Goal: Task Accomplishment & Management: Manage account settings

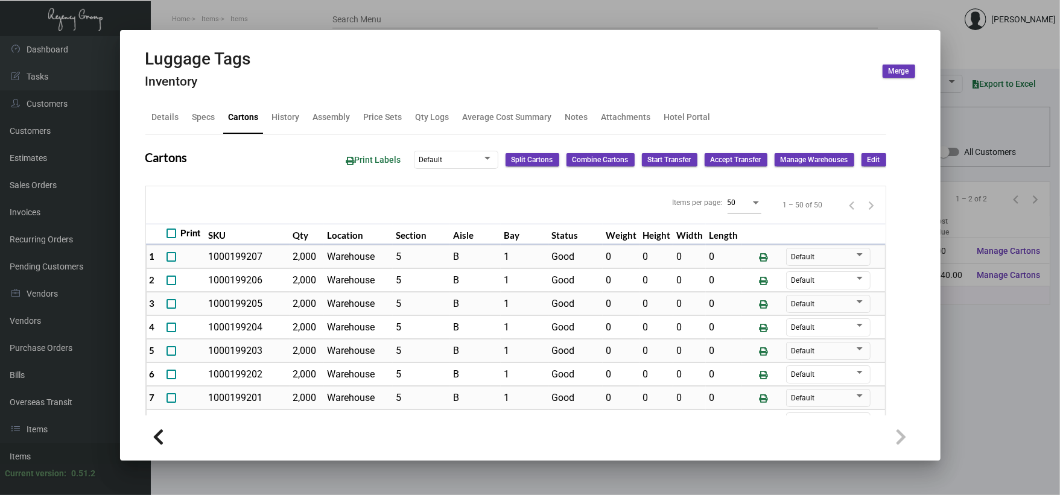
scroll to position [451, 0]
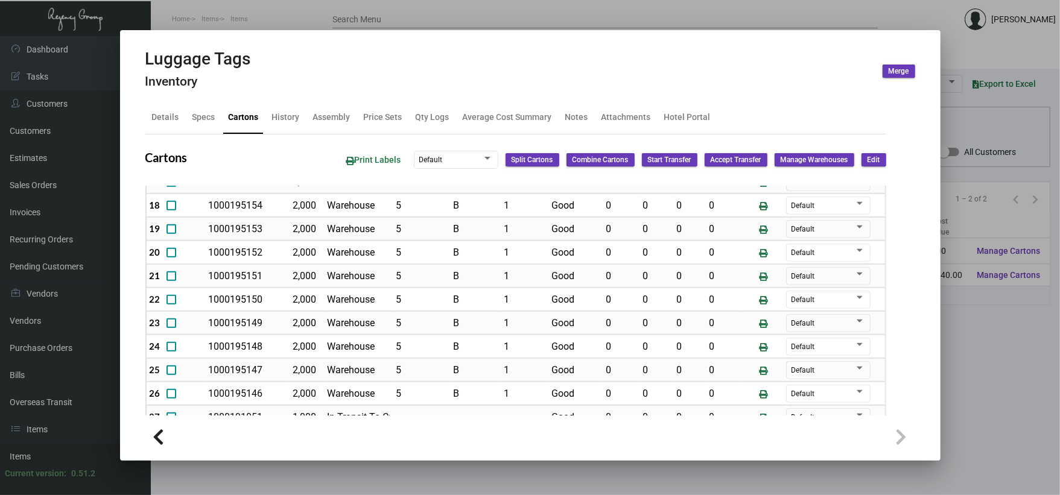
click at [263, 19] on div at bounding box center [530, 247] width 1060 height 495
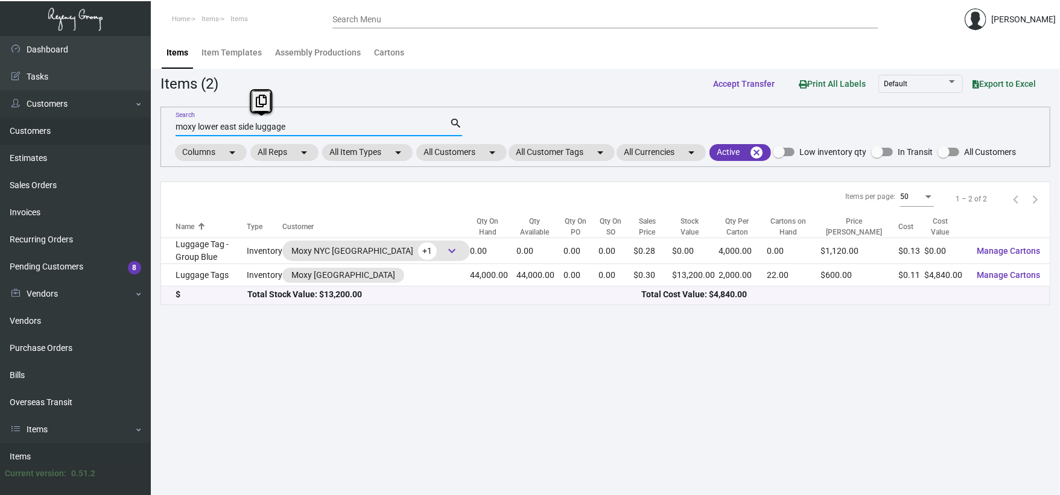
drag, startPoint x: 299, startPoint y: 130, endPoint x: 0, endPoint y: 130, distance: 299.1
click at [0, 130] on html "Home Items Items Search Menu [PERSON_NAME] Dashboard Dashboard Tasks Customers …" at bounding box center [530, 247] width 1060 height 495
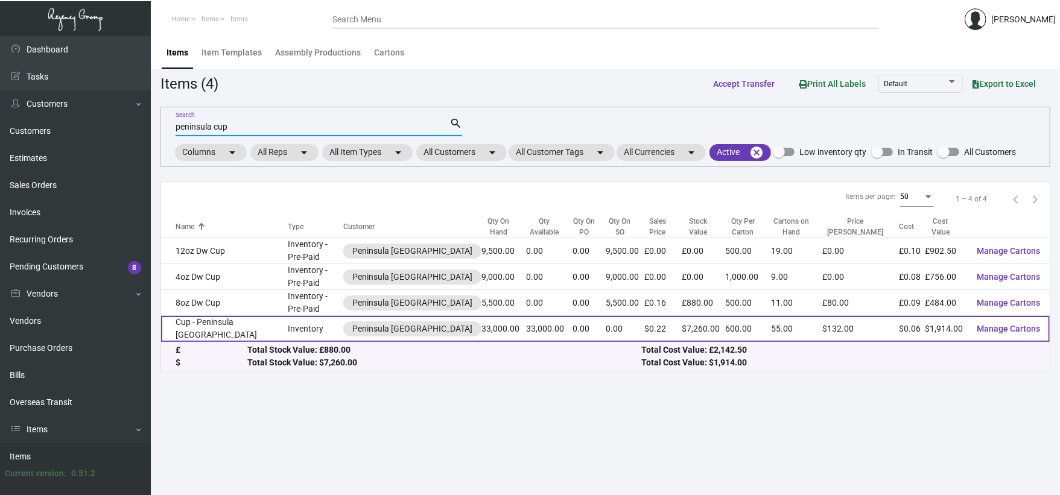
type input "peninsula cup"
click at [227, 316] on td "Cup - Peninsula [GEOGRAPHIC_DATA]" at bounding box center [224, 329] width 127 height 26
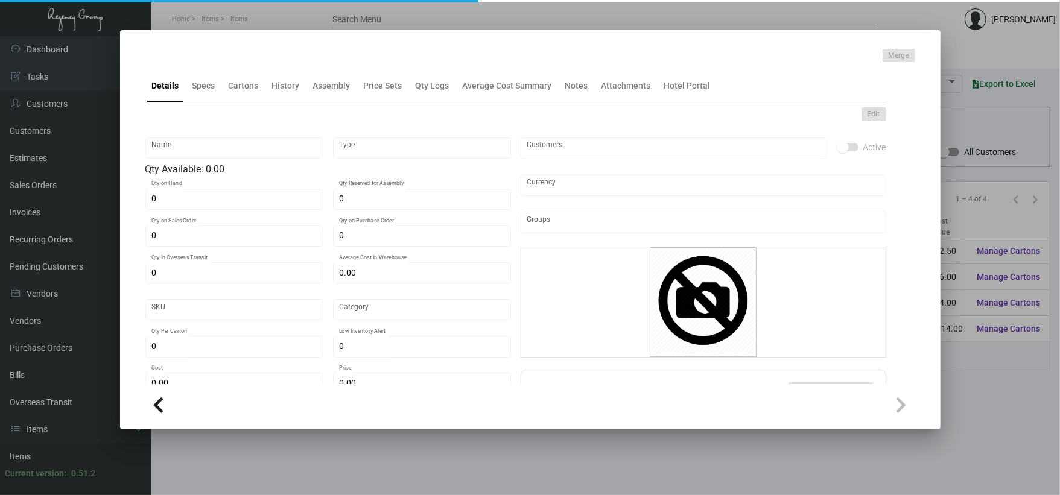
type input "Cup - Peninsula [GEOGRAPHIC_DATA]"
type input "Inventory"
type input "33,000"
type input "$ 0.058"
type input "Overseas"
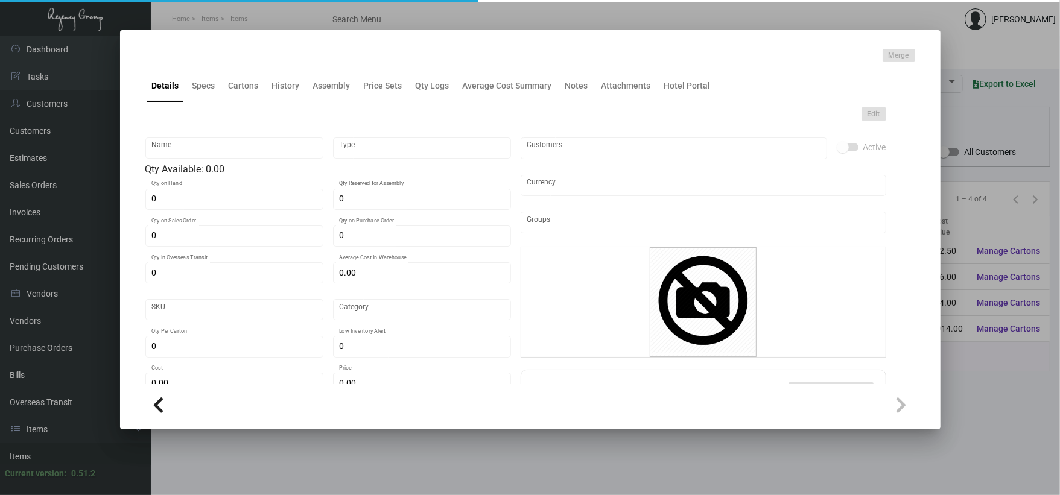
type input "600"
type input "$ 0.058"
type input "$ 0.22"
checkbox input "true"
type input "United States Dollar $"
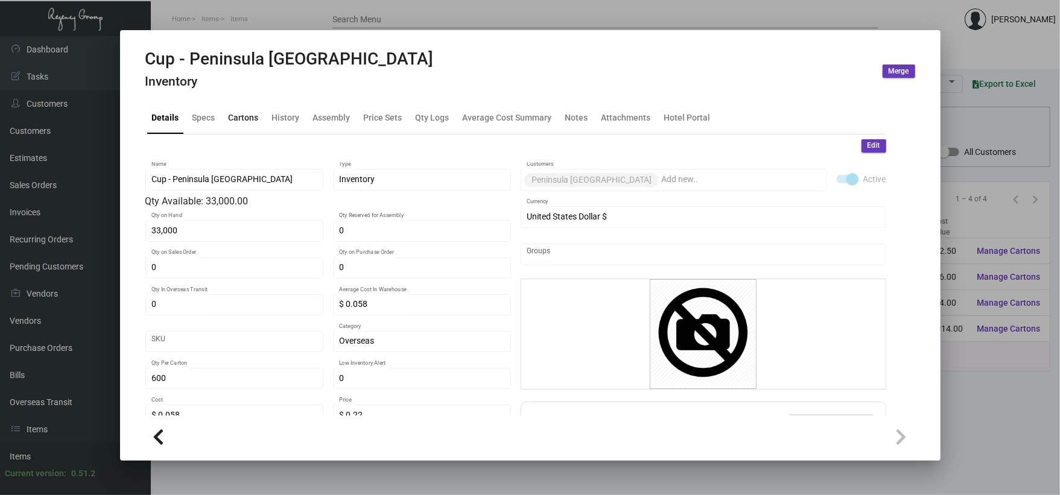
click at [259, 117] on div "Cartons" at bounding box center [244, 117] width 40 height 29
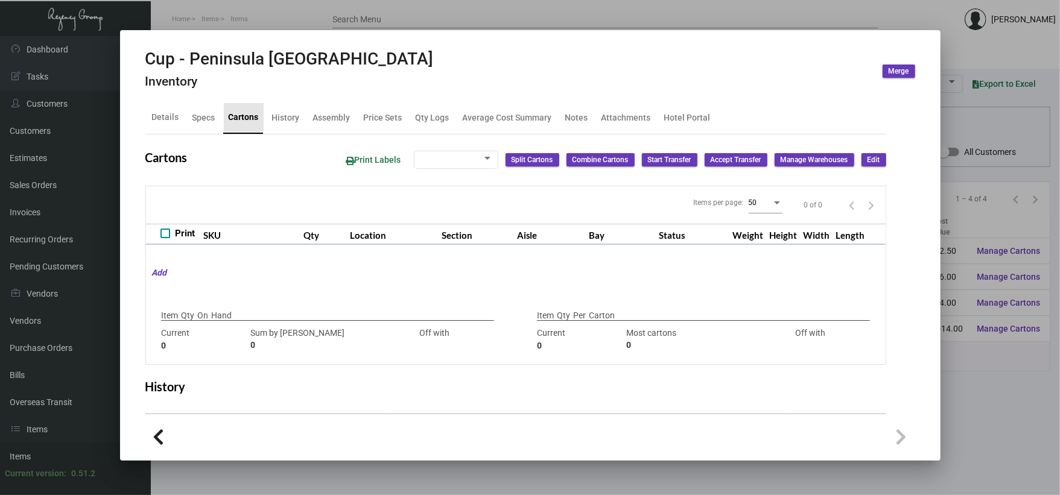
checkbox input "true"
type input "33,000"
type input "33000"
type input "0"
type input "600"
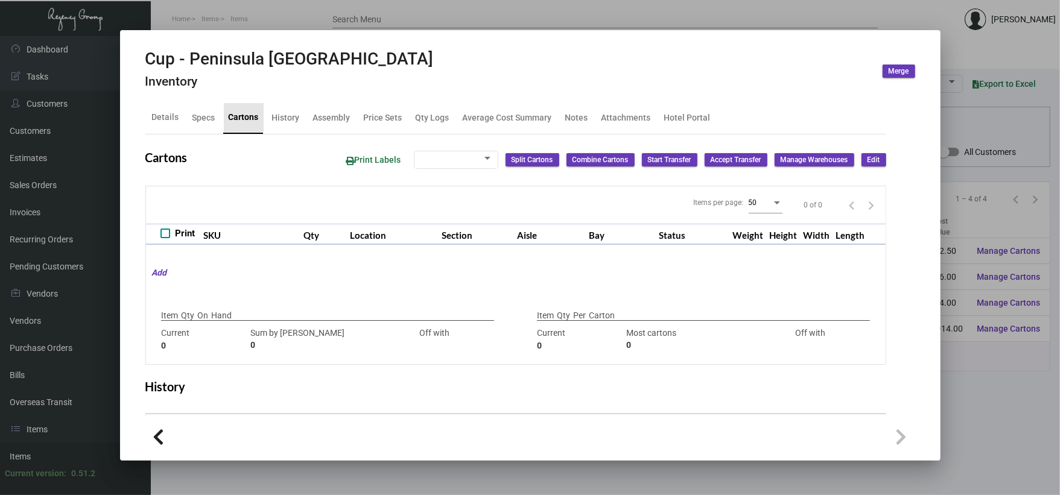
type input "21000"
type input "-20400"
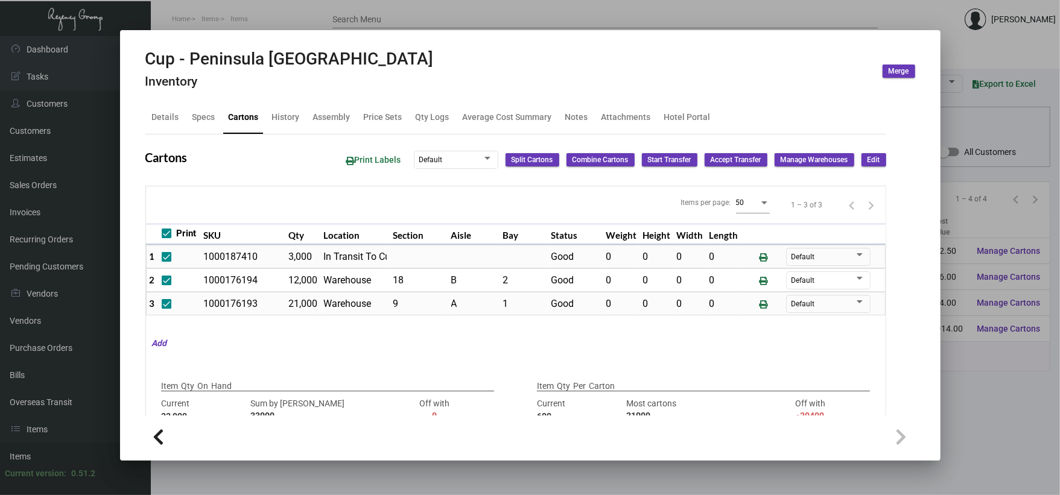
click at [316, 478] on div at bounding box center [530, 247] width 1060 height 495
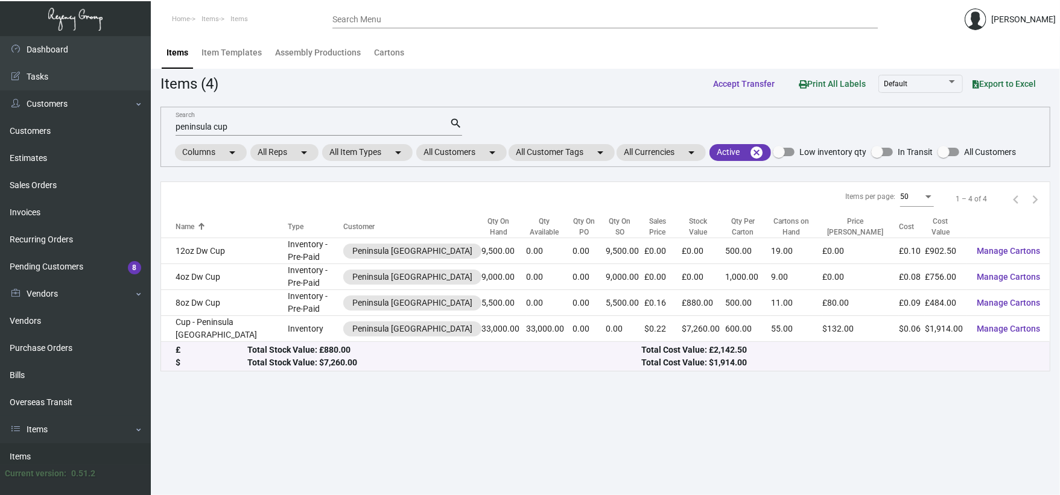
click at [362, 387] on main "Items Item Templates Assembly Productions Cartons Items (4) Accept Transfer Pri…" at bounding box center [605, 265] width 909 height 459
